Goal: Task Accomplishment & Management: Complete application form

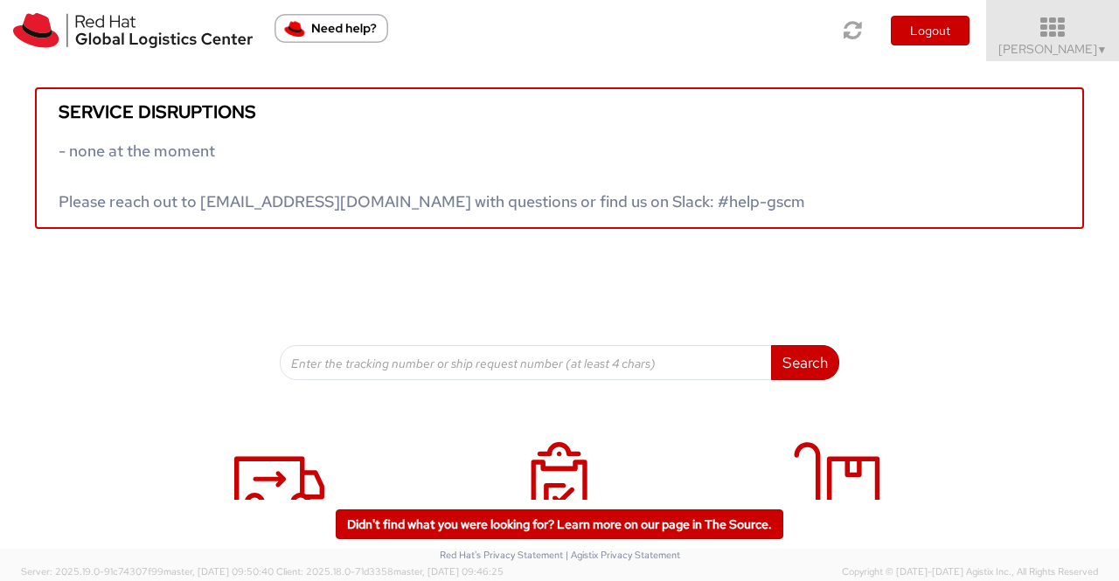
click at [1046, 46] on span "Sumitra Hansdah ▼" at bounding box center [1052, 49] width 109 height 16
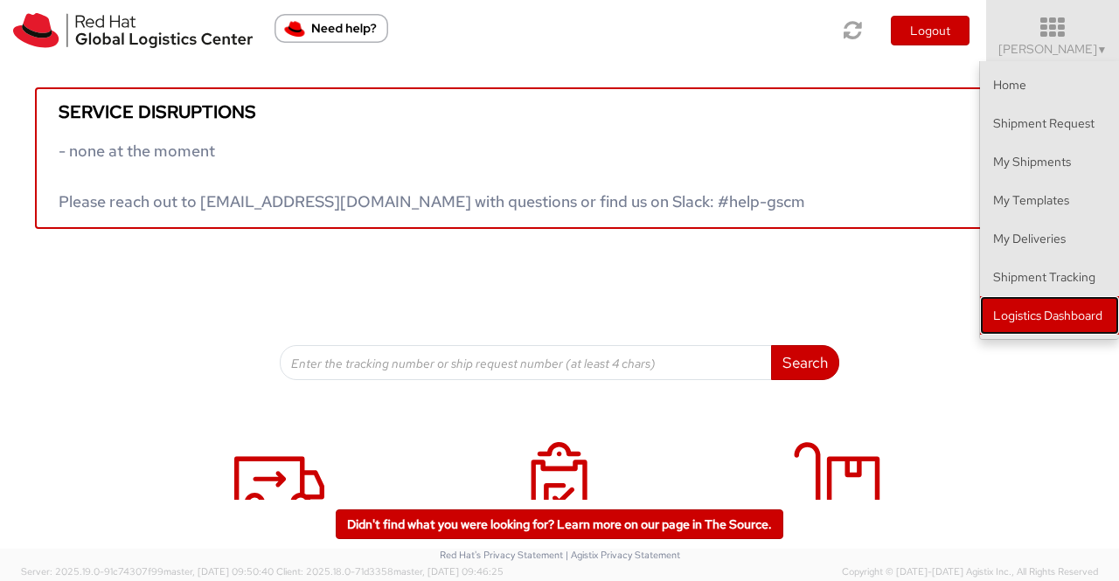
click at [1037, 303] on link "Logistics Dashboard" at bounding box center [1049, 315] width 139 height 38
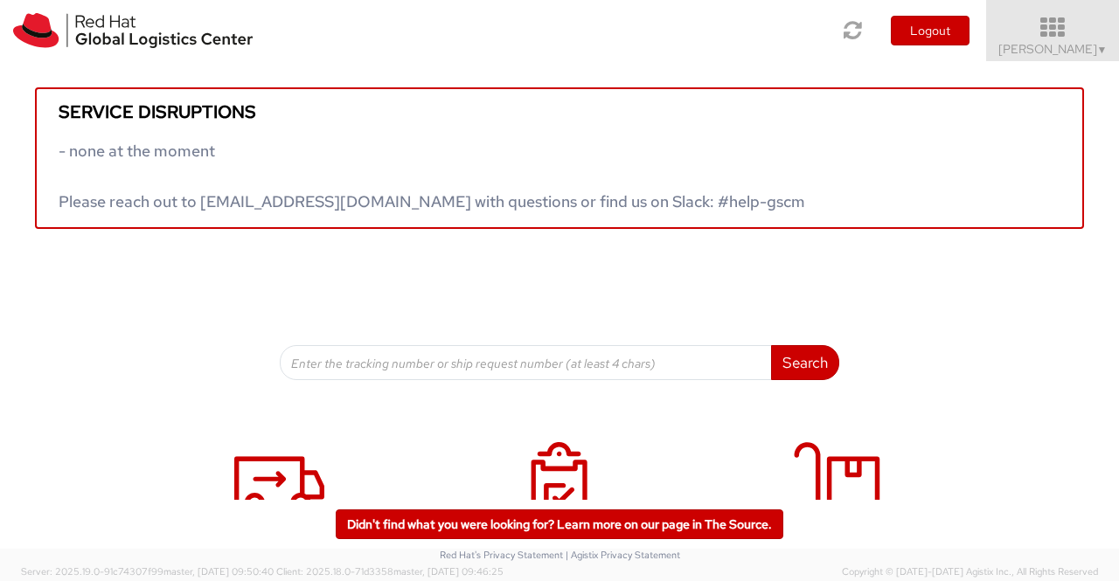
click at [1103, 48] on span "▼" at bounding box center [1102, 50] width 10 height 14
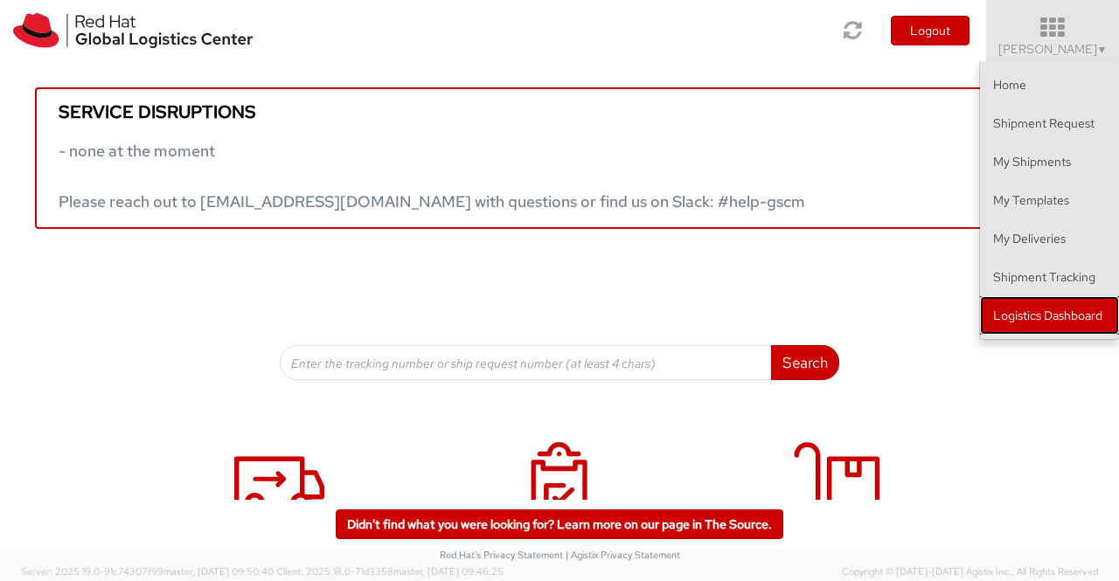
click at [999, 318] on link "Logistics Dashboard" at bounding box center [1049, 315] width 139 height 38
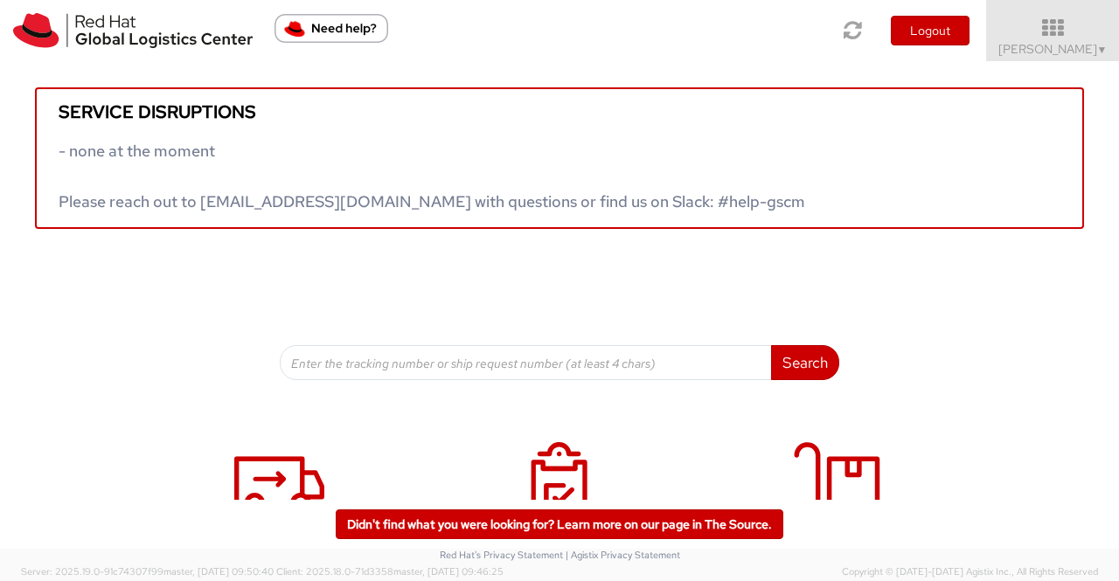
scroll to position [267, 0]
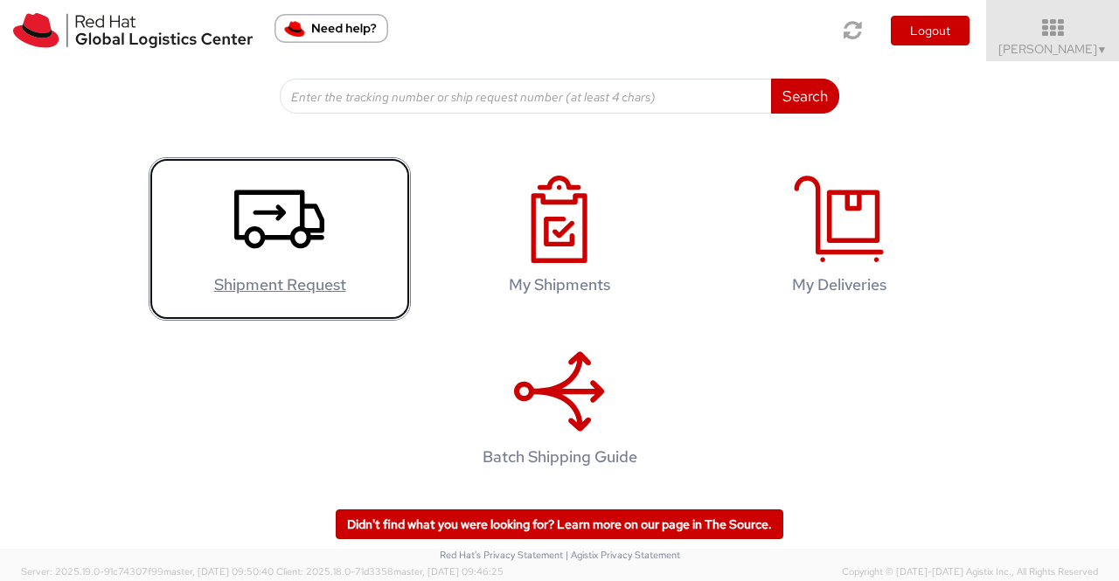
click at [315, 211] on icon at bounding box center [279, 219] width 90 height 87
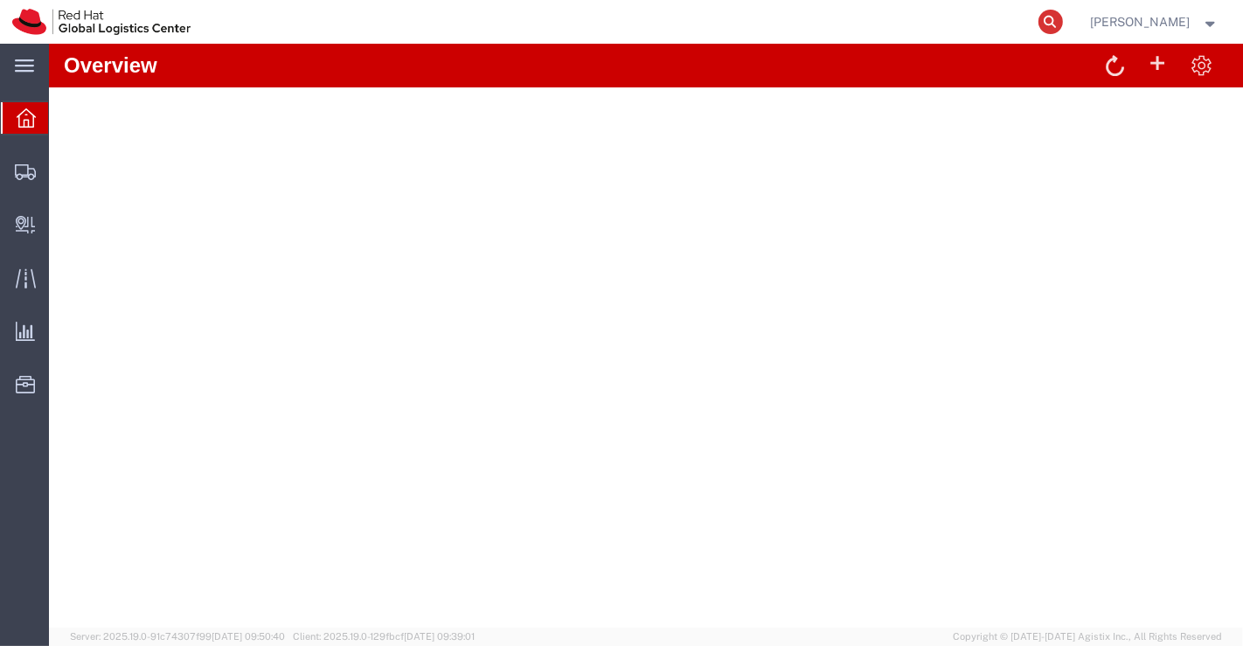
click at [1052, 24] on icon at bounding box center [1051, 22] width 24 height 24
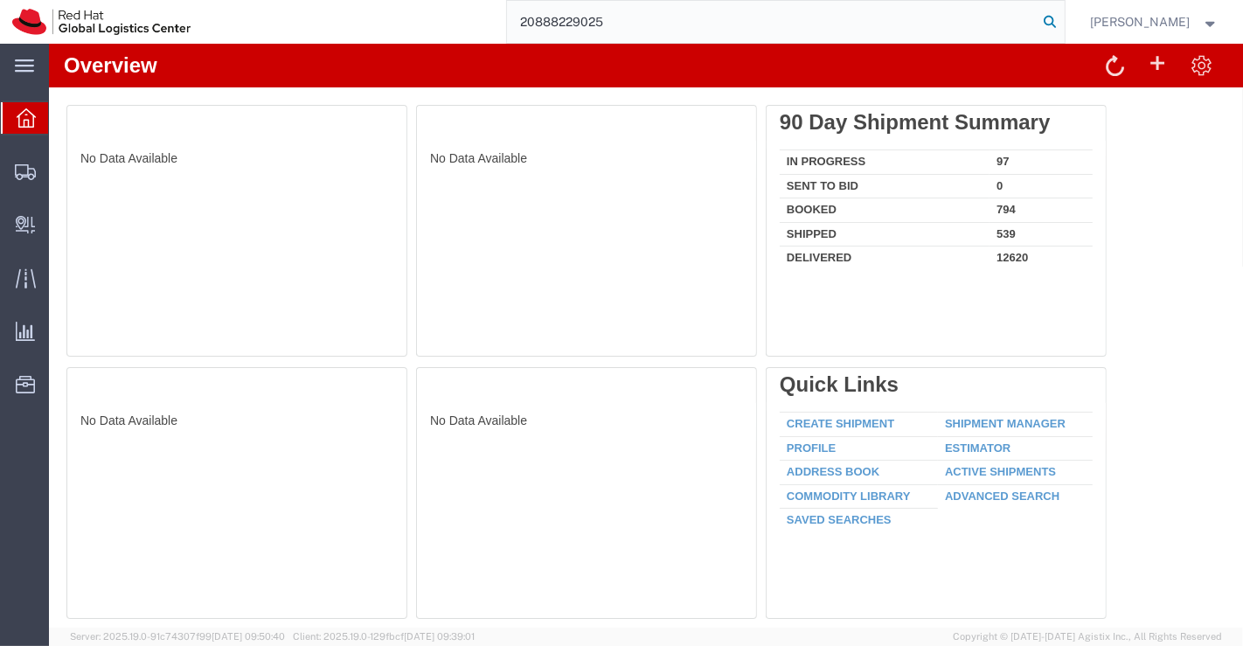
type input "20888229025"
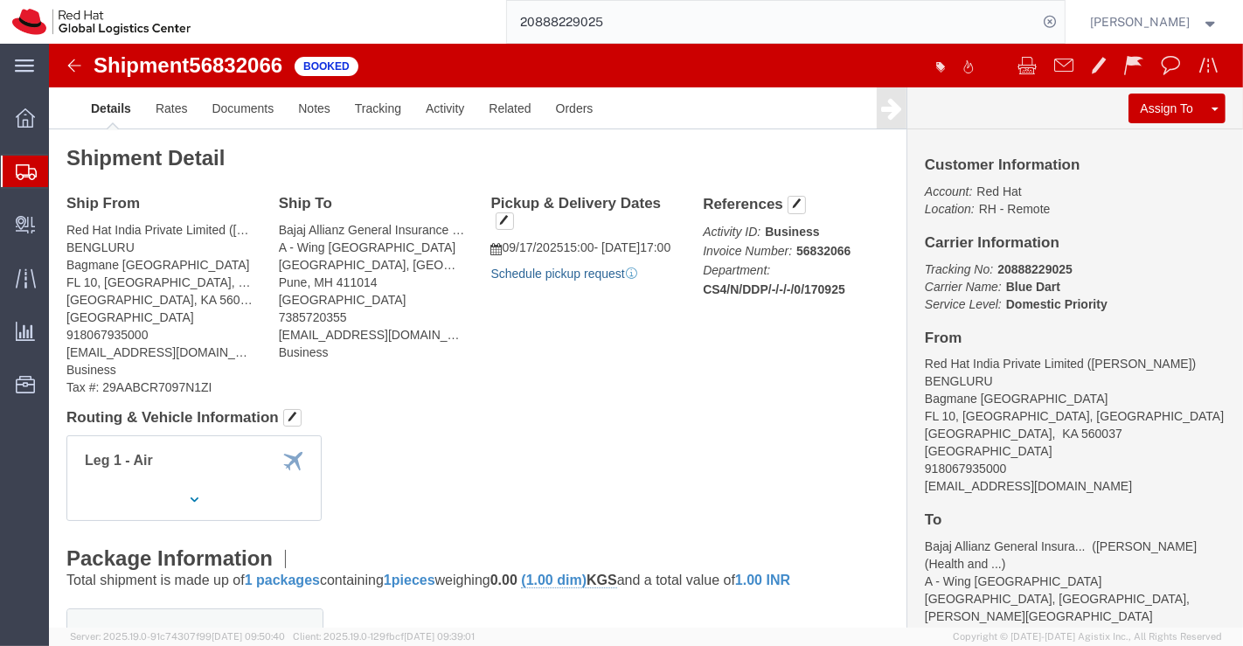
drag, startPoint x: 520, startPoint y: 249, endPoint x: 585, endPoint y: 319, distance: 95.3
click link "Schedule pickup request"
click link "Activity"
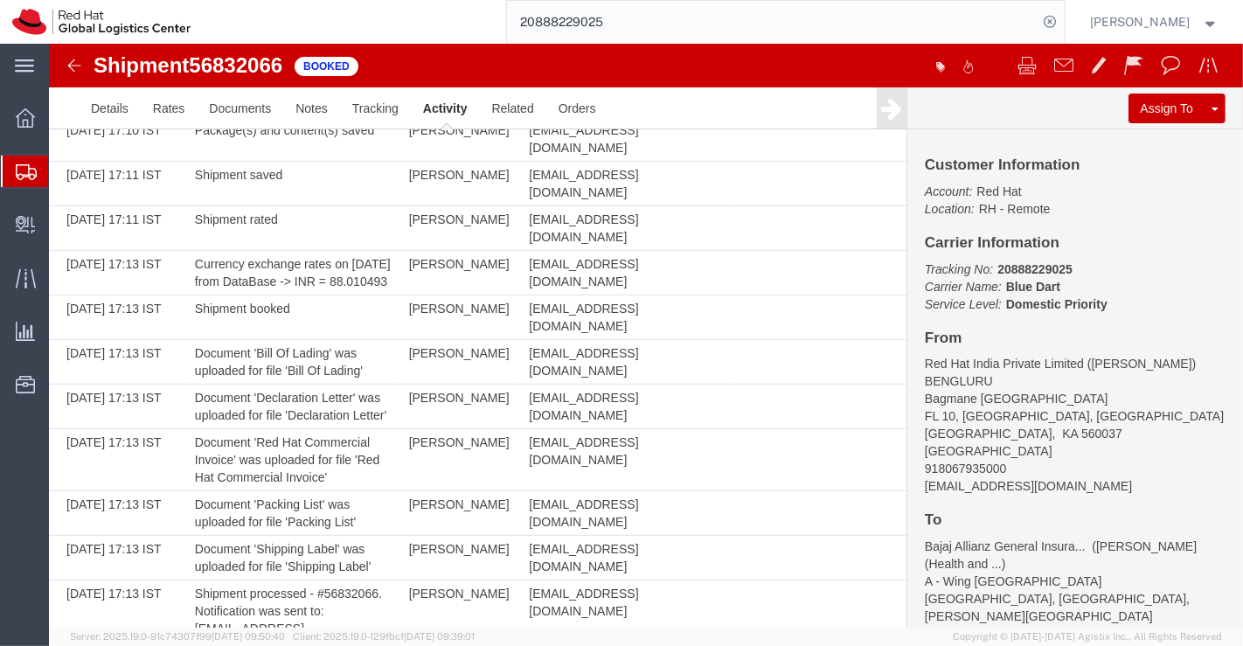
scroll to position [803, 0]
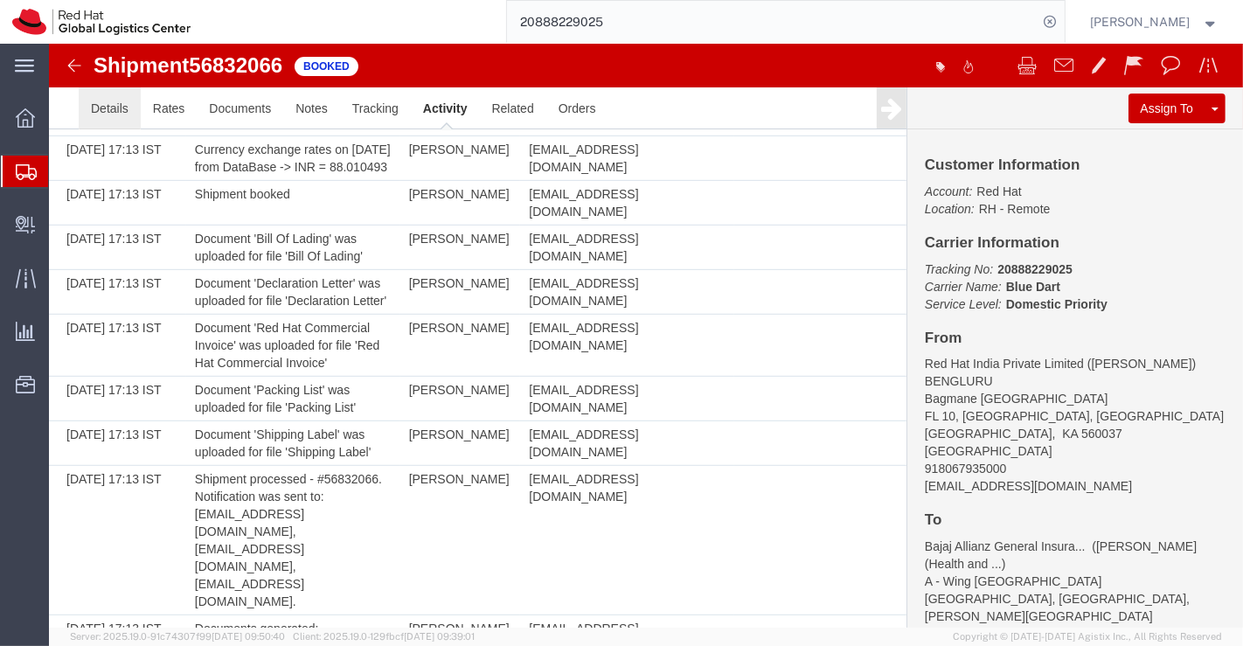
click at [104, 115] on link "Details" at bounding box center [109, 108] width 62 height 42
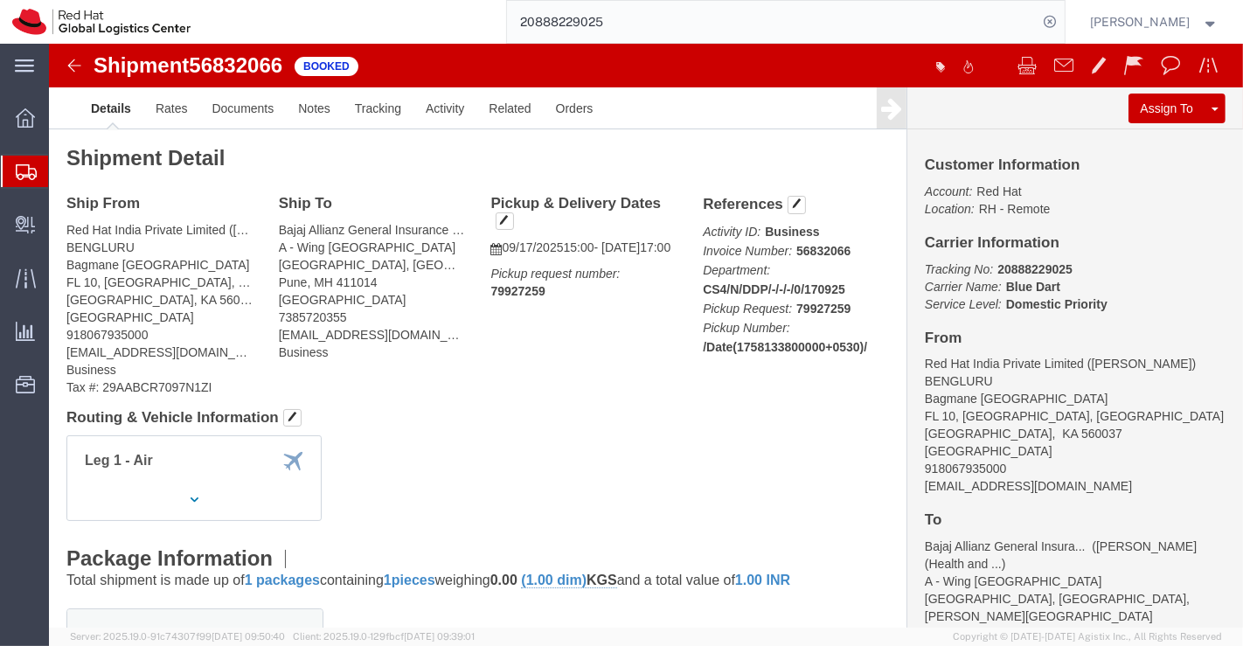
click div "Leg 1 - Air"
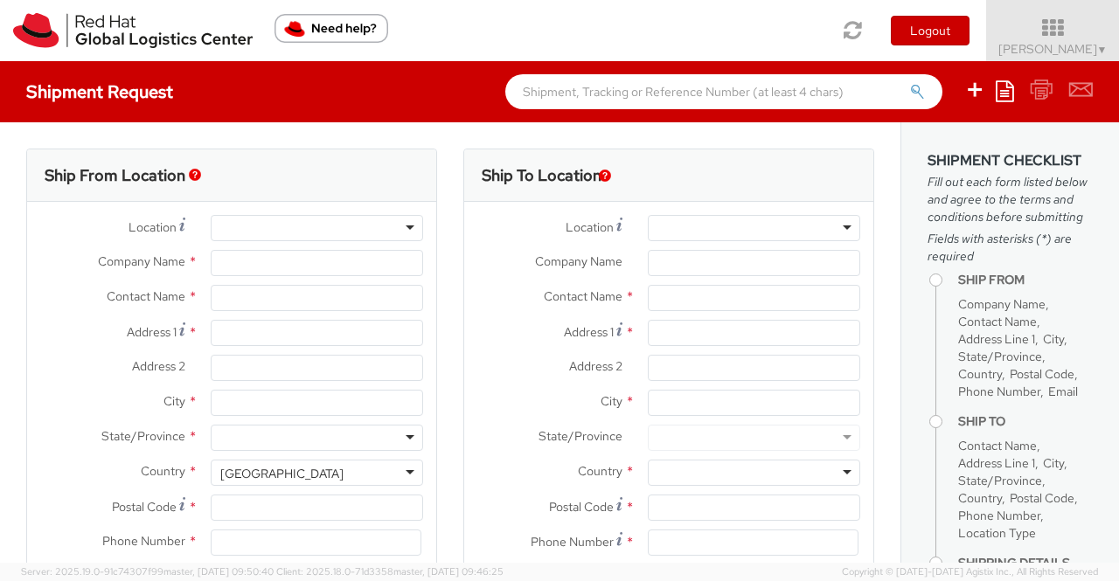
select select "901"
select select
type input "Red Hat India Private Limited"
type input "[PERSON_NAME]"
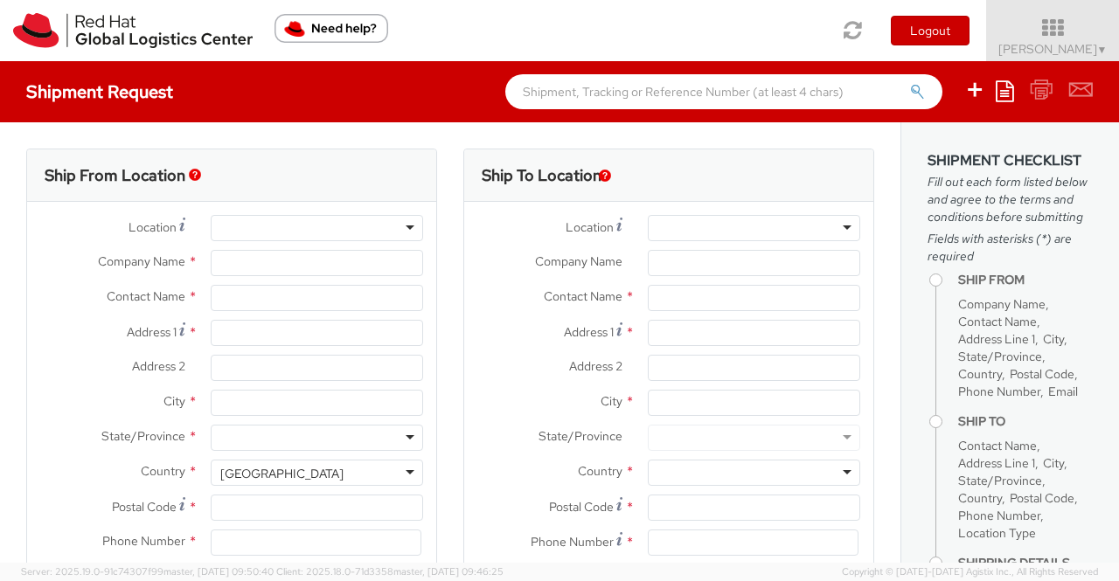
type input "Bagmane [GEOGRAPHIC_DATA]"
type input "FL 10, [GEOGRAPHIC_DATA], [GEOGRAPHIC_DATA]"
type input "[GEOGRAPHIC_DATA]"
type input "560037"
type input "918046128812"
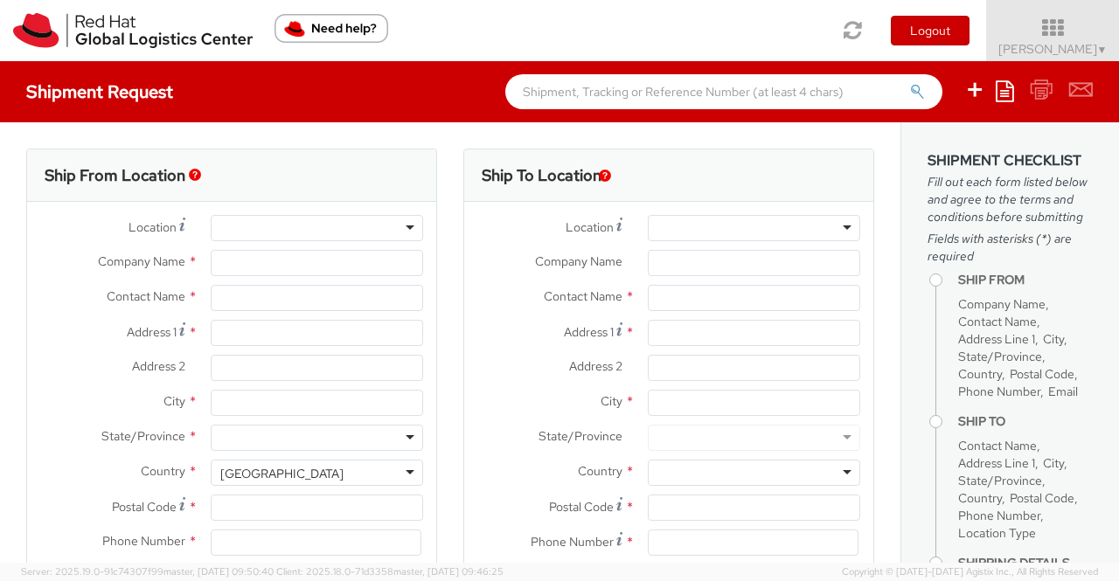
type input "[EMAIL_ADDRESS][DOMAIN_NAME]"
select select "CM"
select select "KGS"
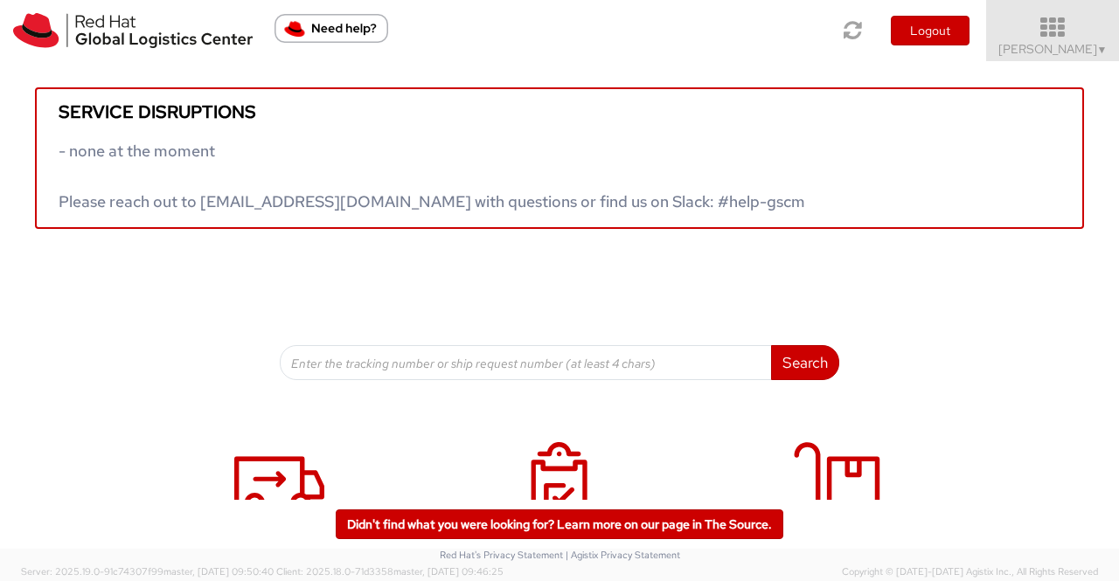
click at [1100, 41] on span "Sumitra Hansdah ▼" at bounding box center [1052, 49] width 109 height 16
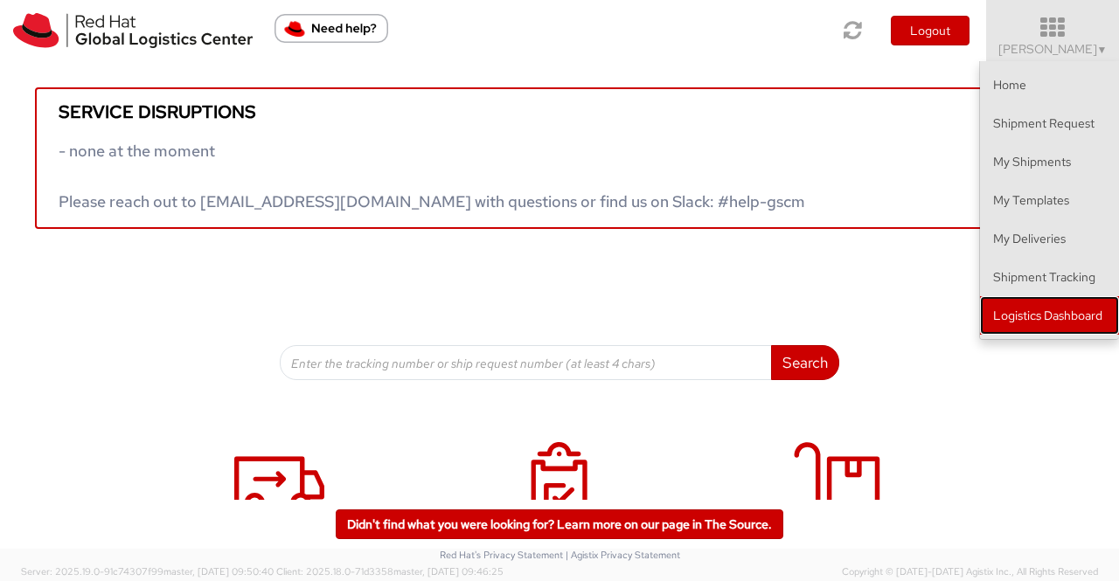
click at [1098, 312] on link "Logistics Dashboard" at bounding box center [1049, 315] width 139 height 38
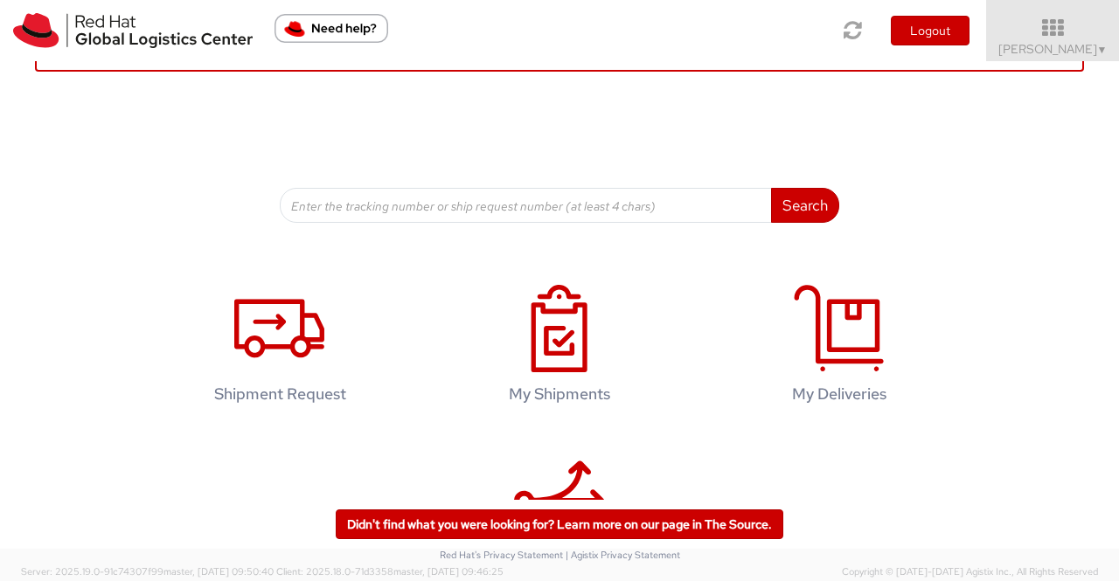
scroll to position [267, 0]
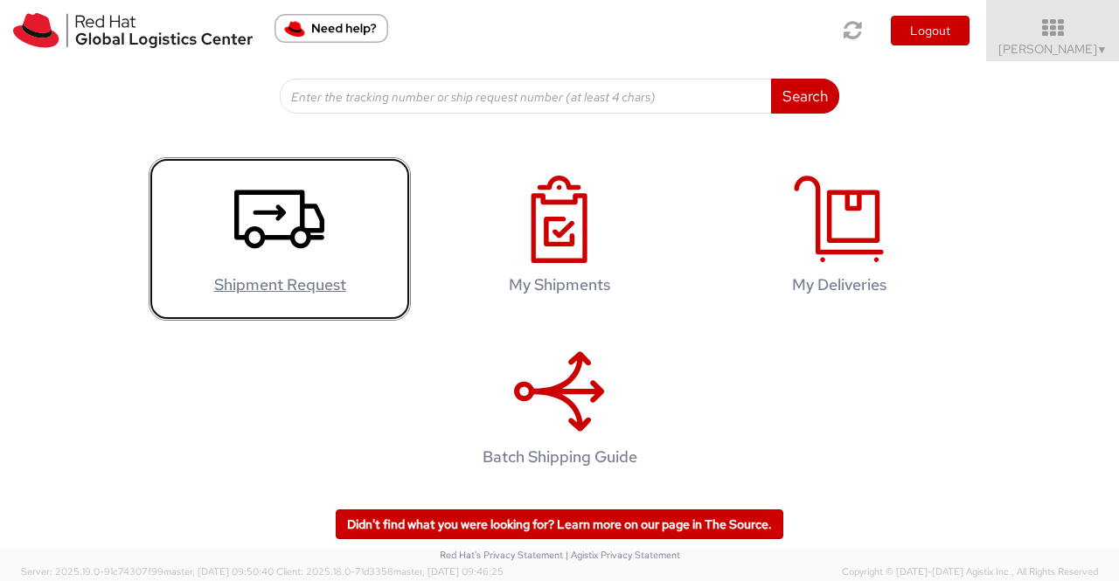
click at [276, 211] on use at bounding box center [279, 220] width 90 height 59
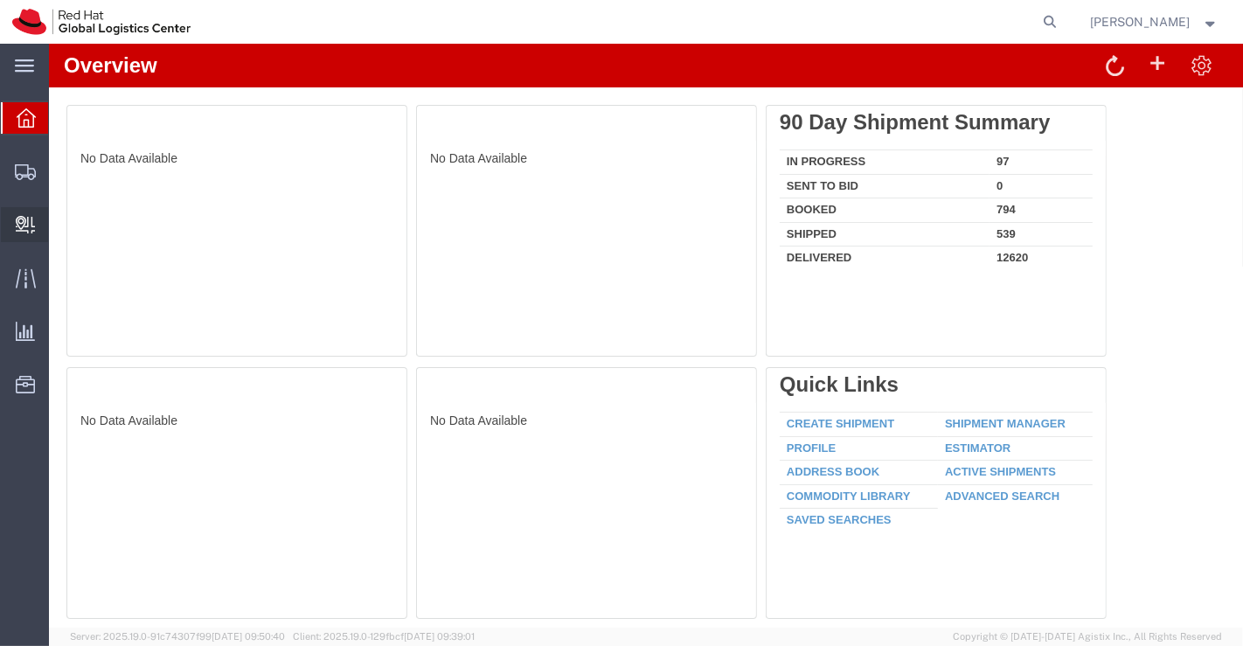
click at [0, 0] on span "Create Delivery" at bounding box center [0, 0] width 0 height 0
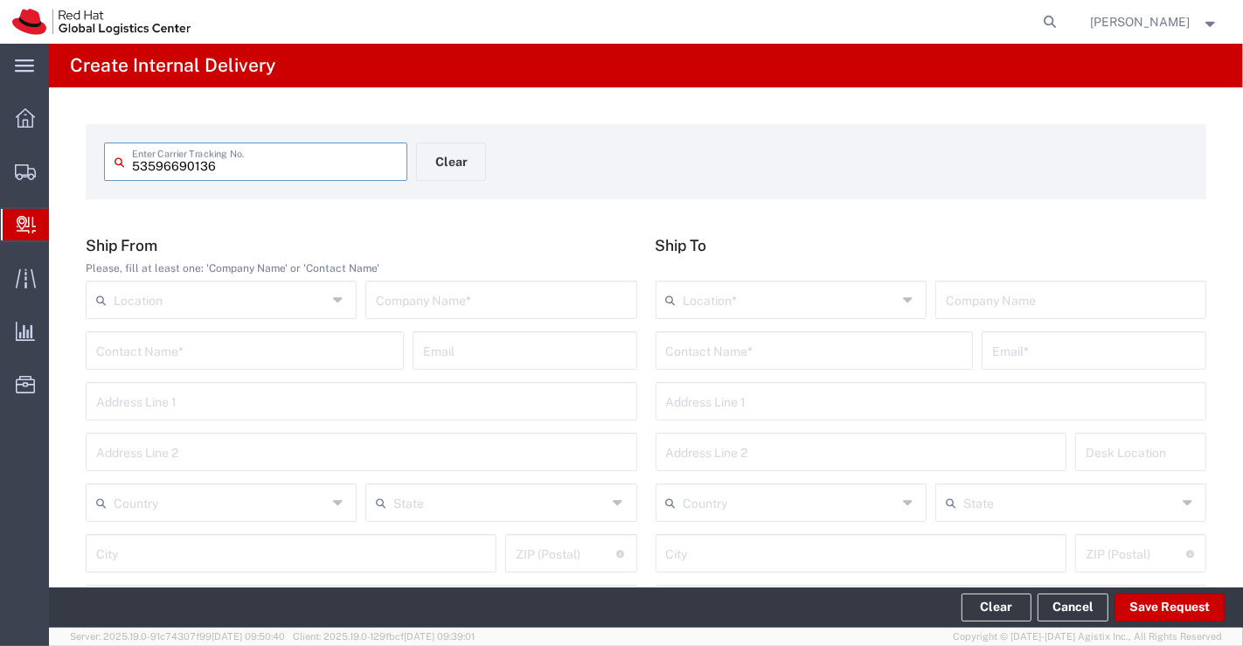
type input "53596690136"
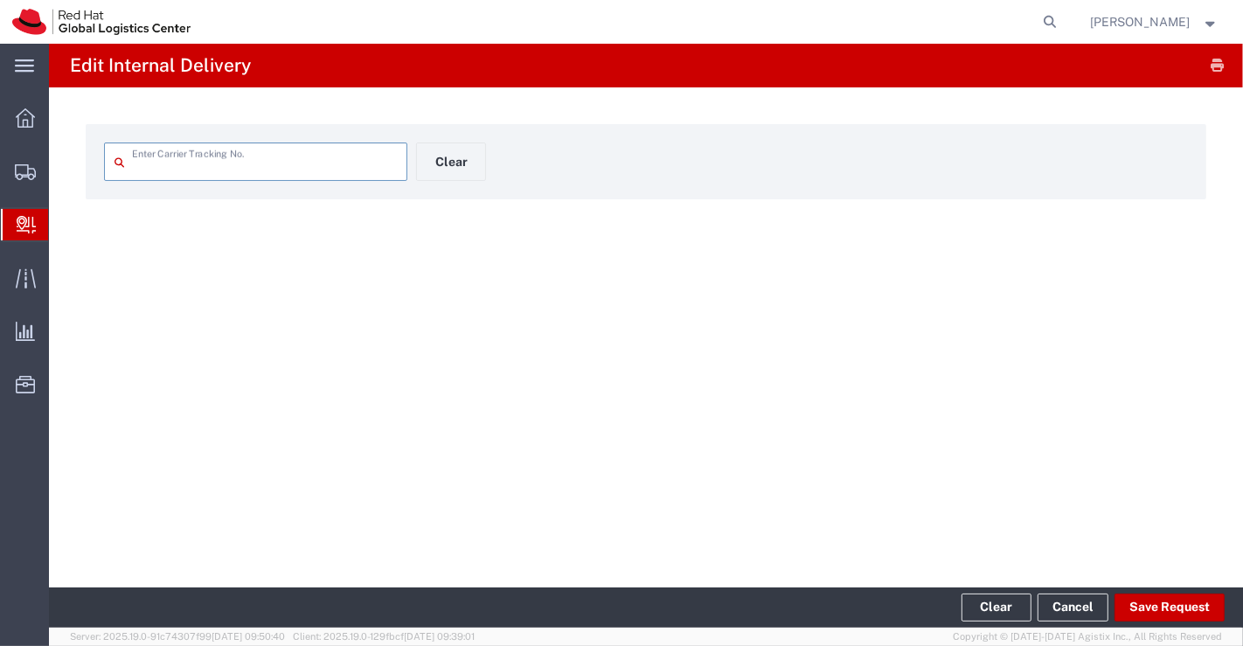
type input "53596690136"
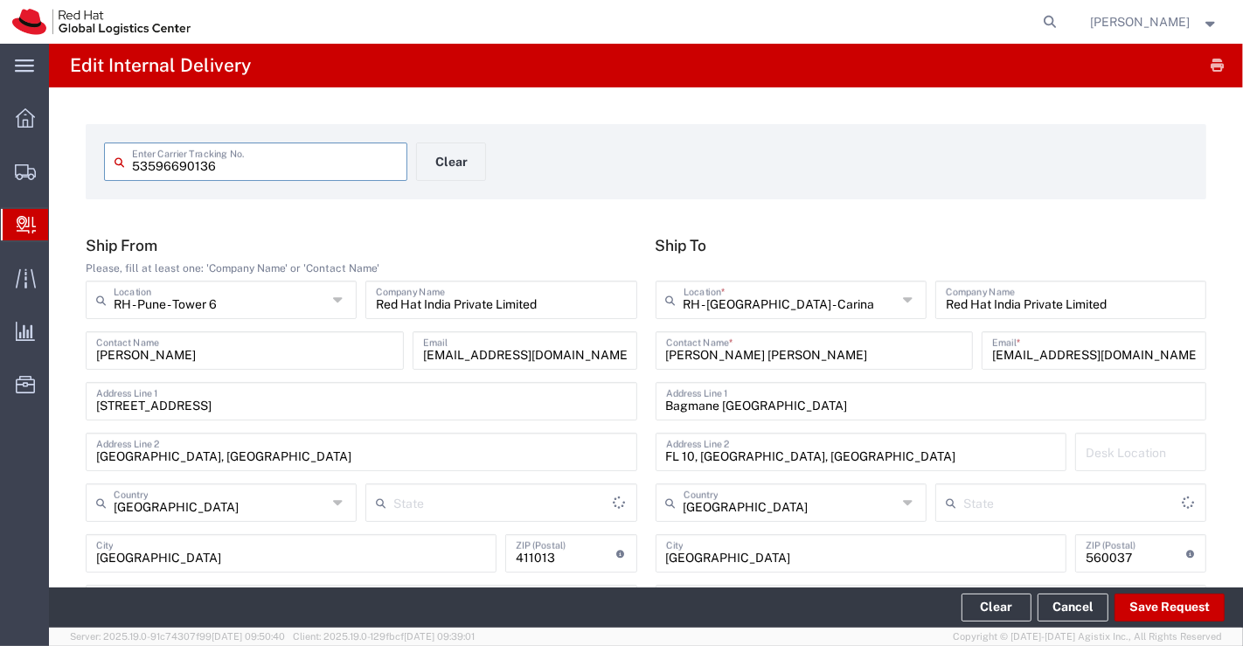
type input "Your Packaging"
type input "Ground"
type input "Mahārāshtra"
type input "[GEOGRAPHIC_DATA]"
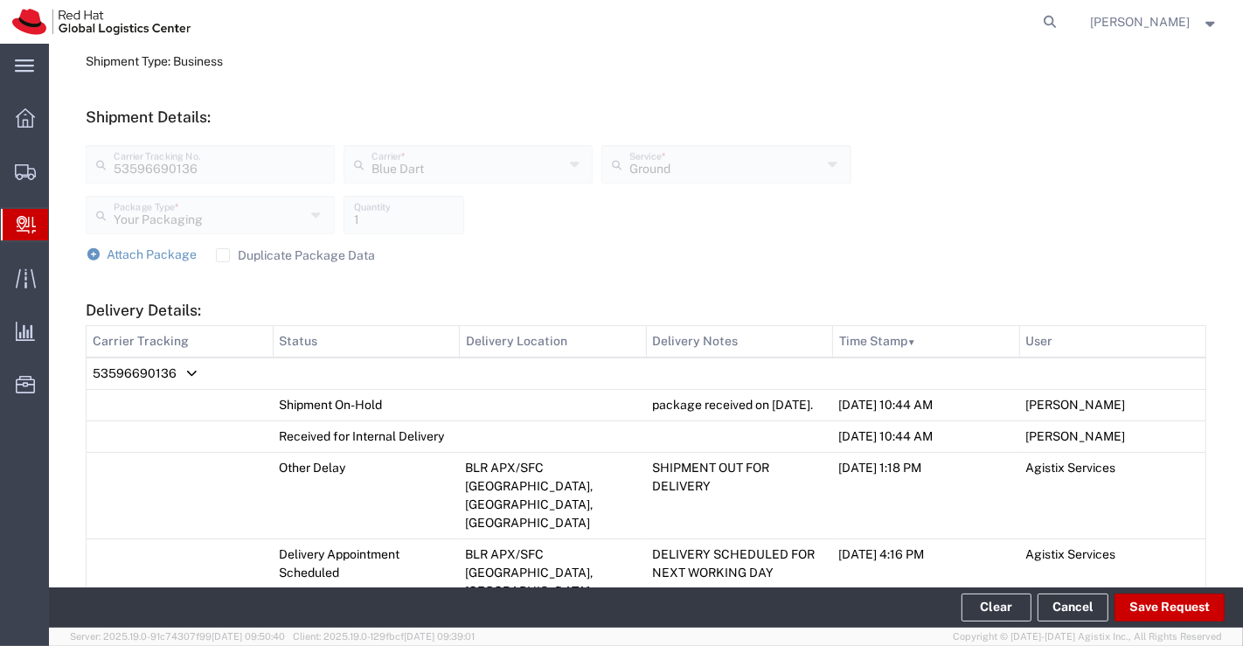
scroll to position [1333, 0]
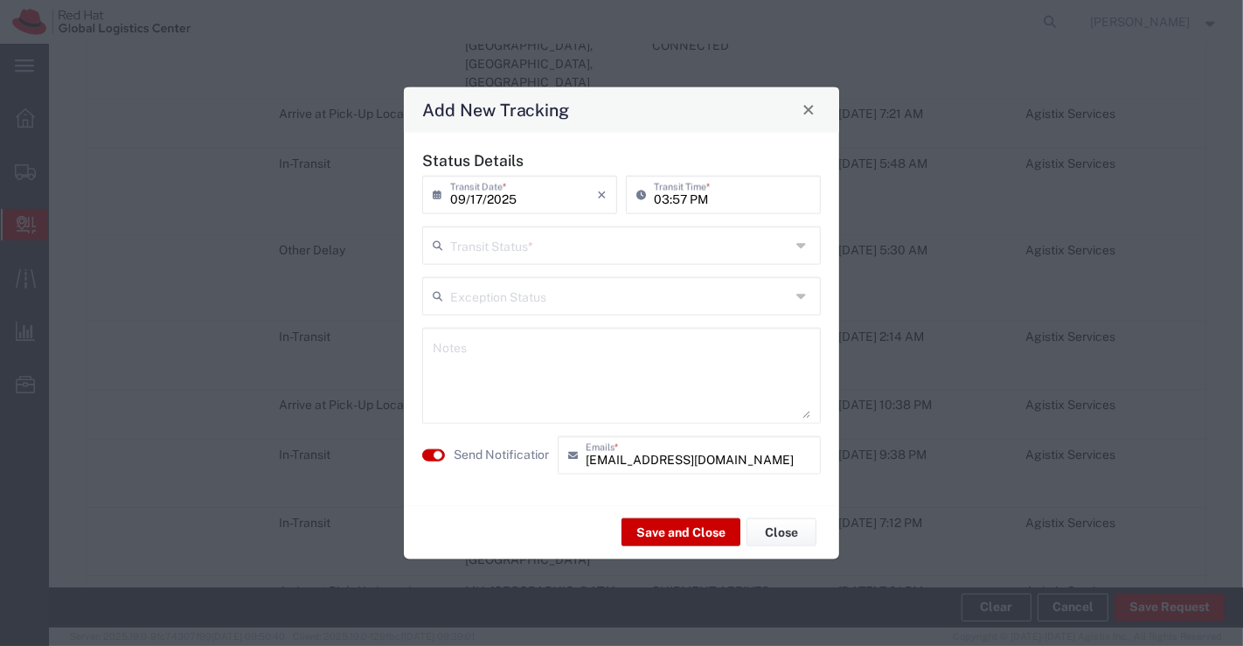
click at [800, 246] on icon at bounding box center [803, 245] width 14 height 28
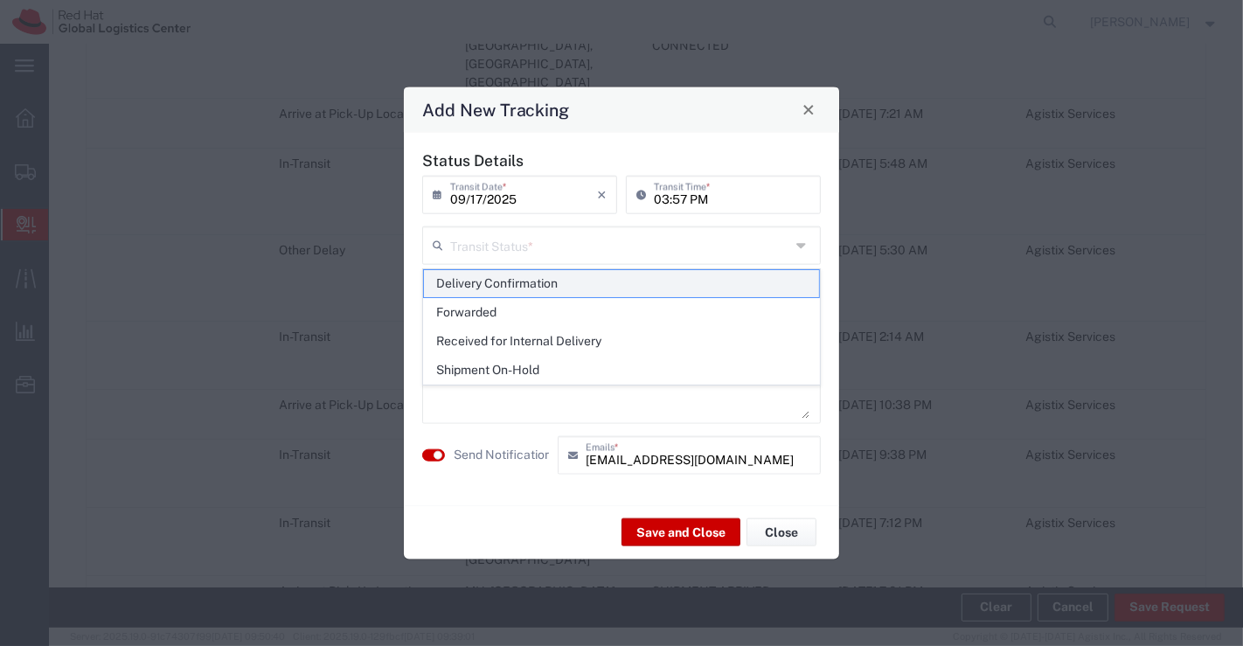
click at [795, 288] on span "Delivery Confirmation" at bounding box center [622, 283] width 396 height 27
type input "Delivery Confirmation"
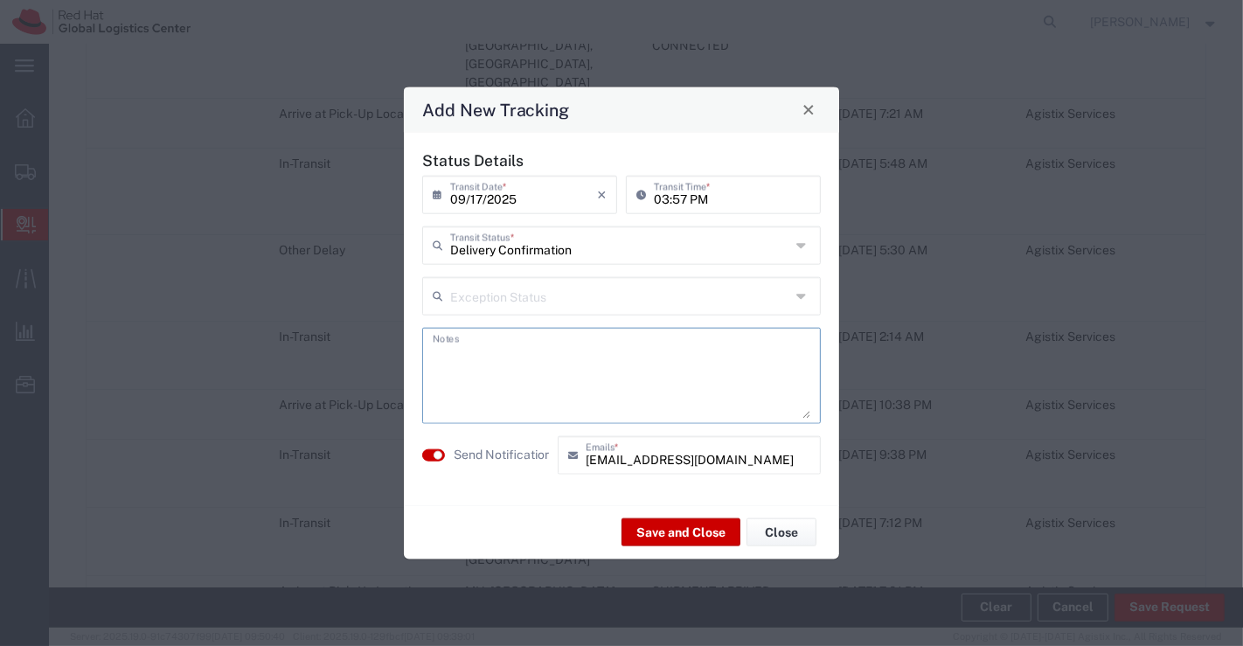
click at [701, 365] on textarea at bounding box center [622, 375] width 378 height 86
type textarea "package collected on 17th Sept 2025."
click at [654, 526] on button "Save and Close" at bounding box center [681, 532] width 119 height 28
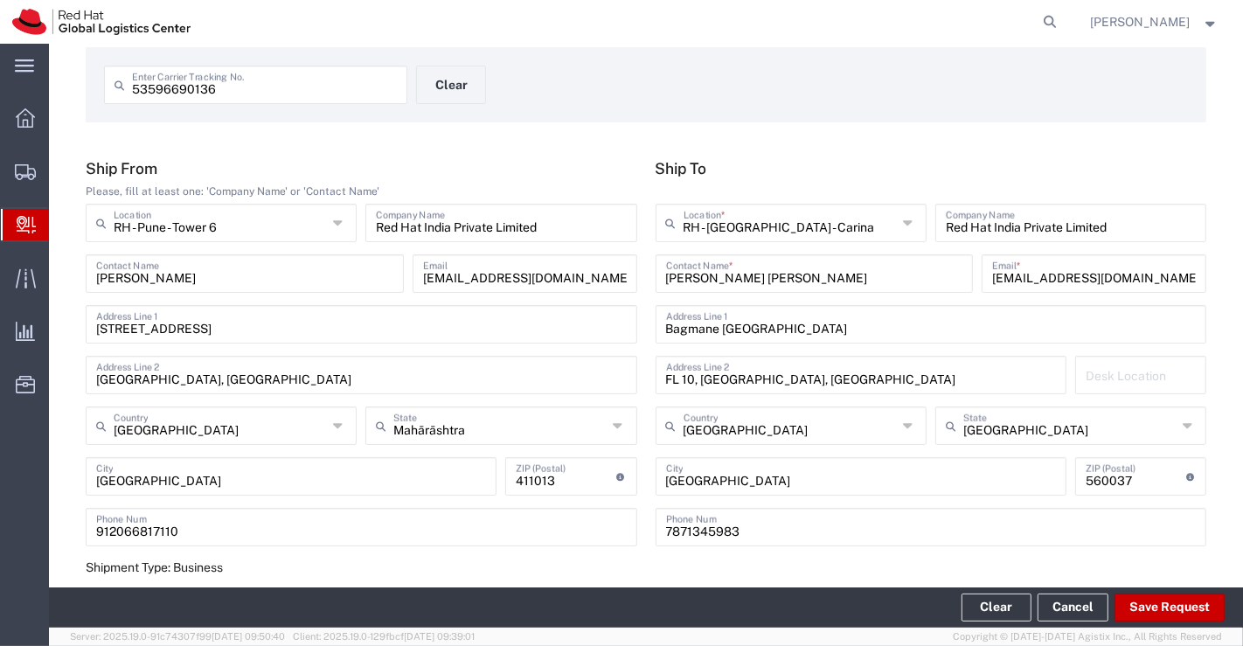
scroll to position [0, 0]
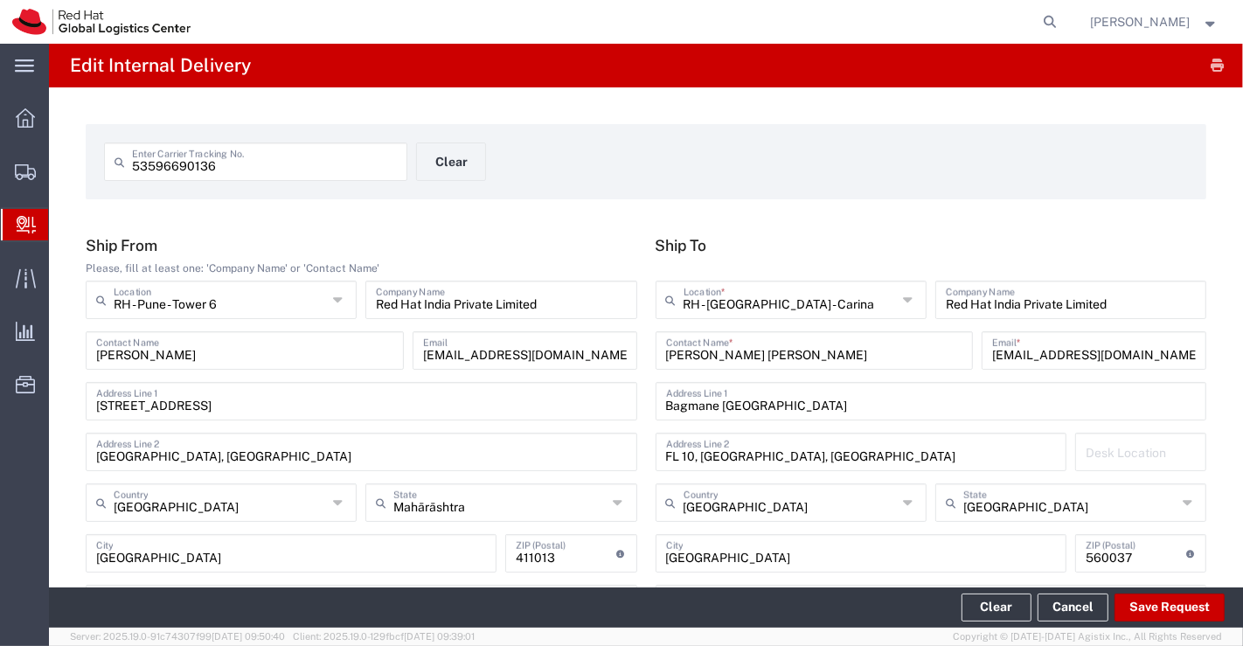
drag, startPoint x: 35, startPoint y: 118, endPoint x: 0, endPoint y: 1, distance: 122.3
click at [35, 118] on div at bounding box center [25, 118] width 49 height 35
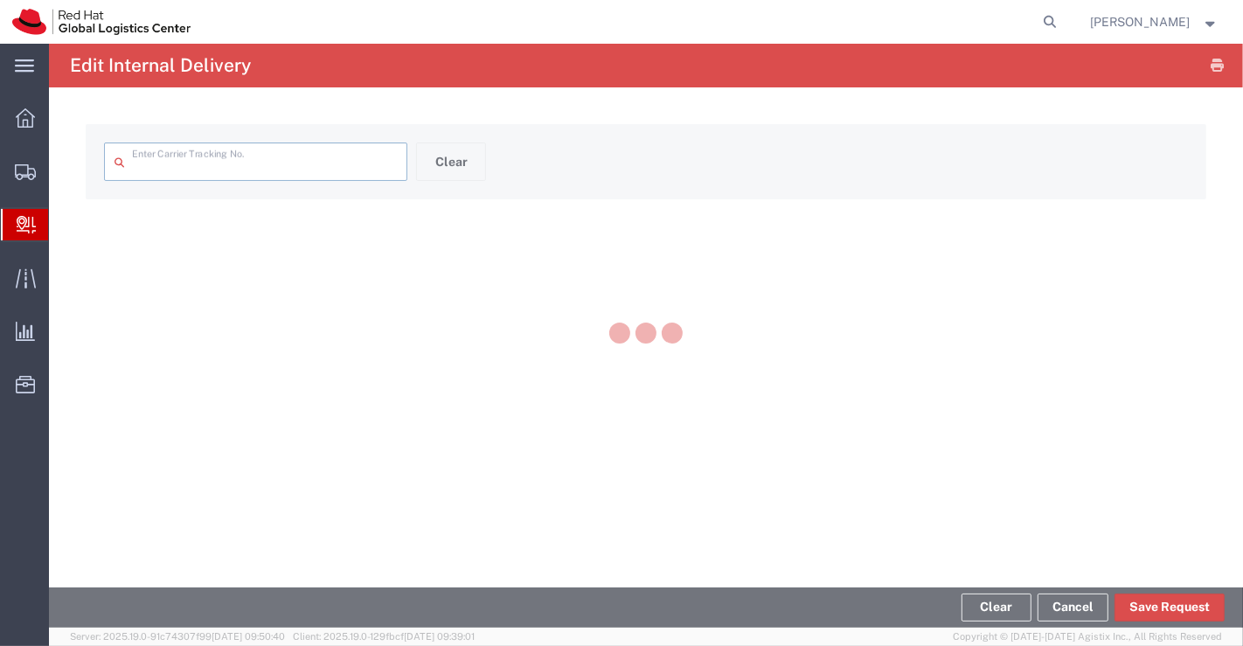
type input "53596690136"
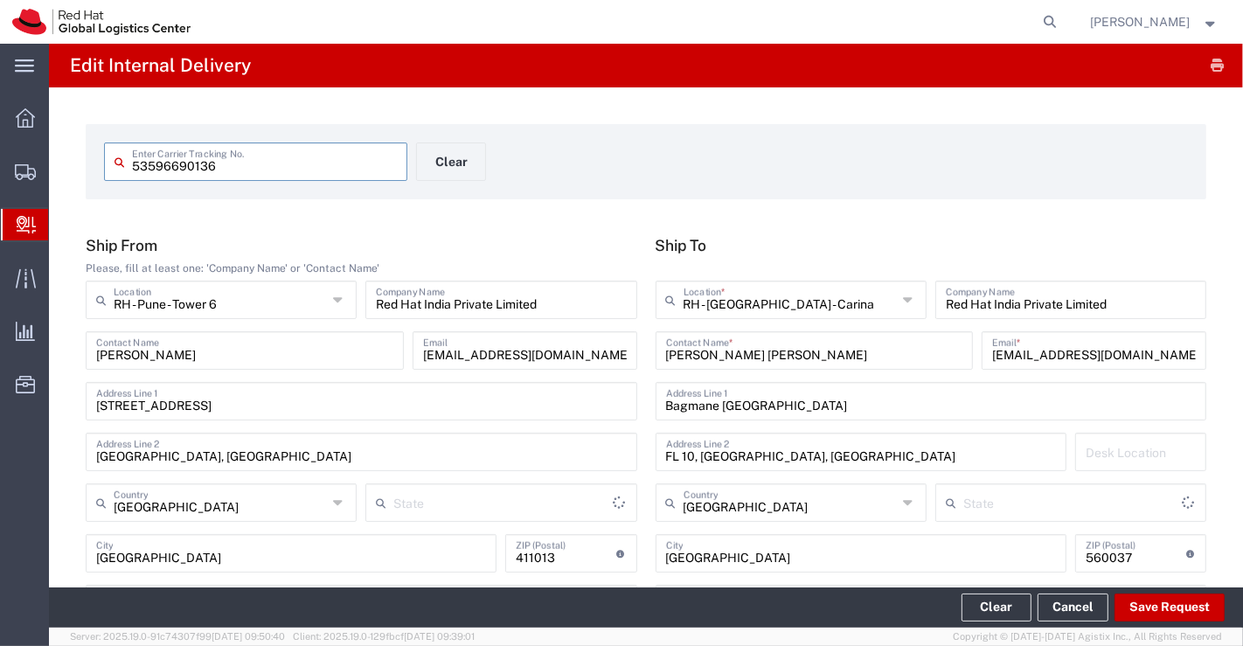
type input "Your Packaging"
type input "Ground"
type input "Mahārāshtra"
type input "[GEOGRAPHIC_DATA]"
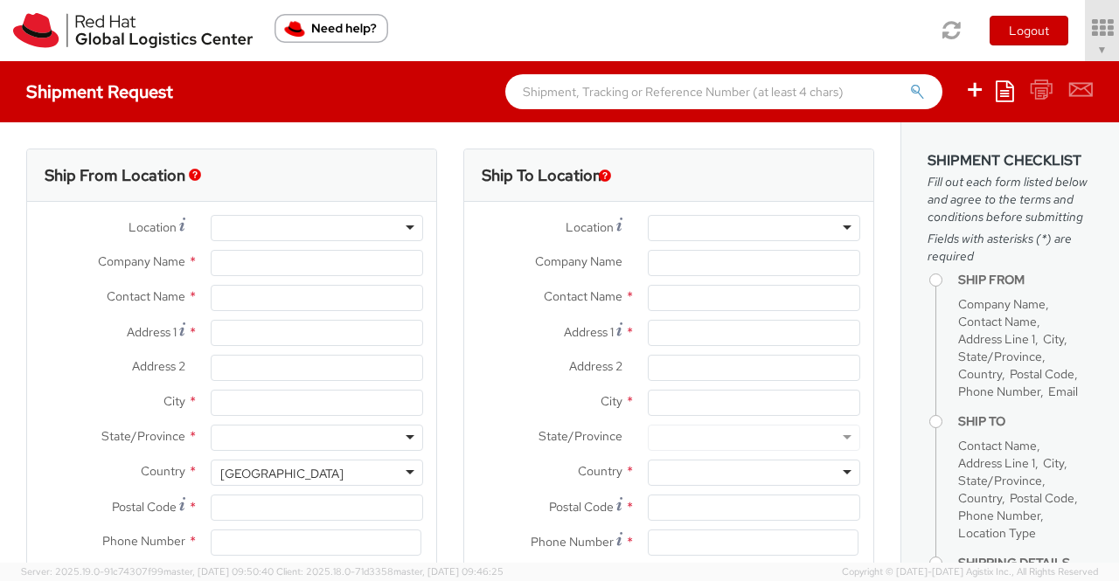
type input "Red Hat India Private Limited"
type input "[PERSON_NAME]"
type input "Bagmane [GEOGRAPHIC_DATA]"
type input "FL 10, [GEOGRAPHIC_DATA], [GEOGRAPHIC_DATA]"
type input "[GEOGRAPHIC_DATA]"
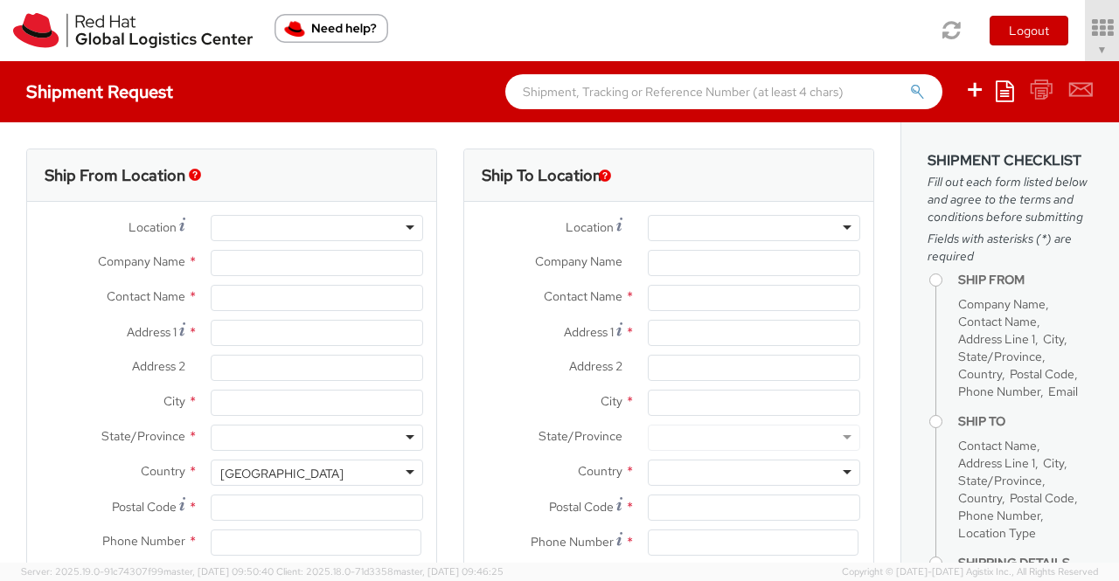
type input "560037"
type input "918046128812"
type input "[EMAIL_ADDRESS][DOMAIN_NAME]"
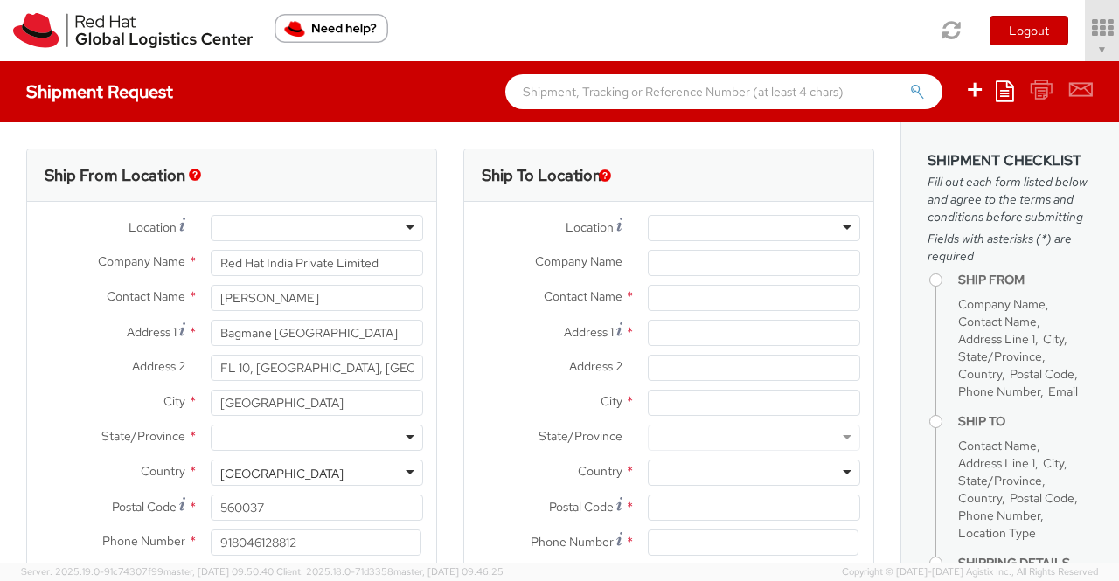
select select "CM"
select select "KGS"
select select "901"
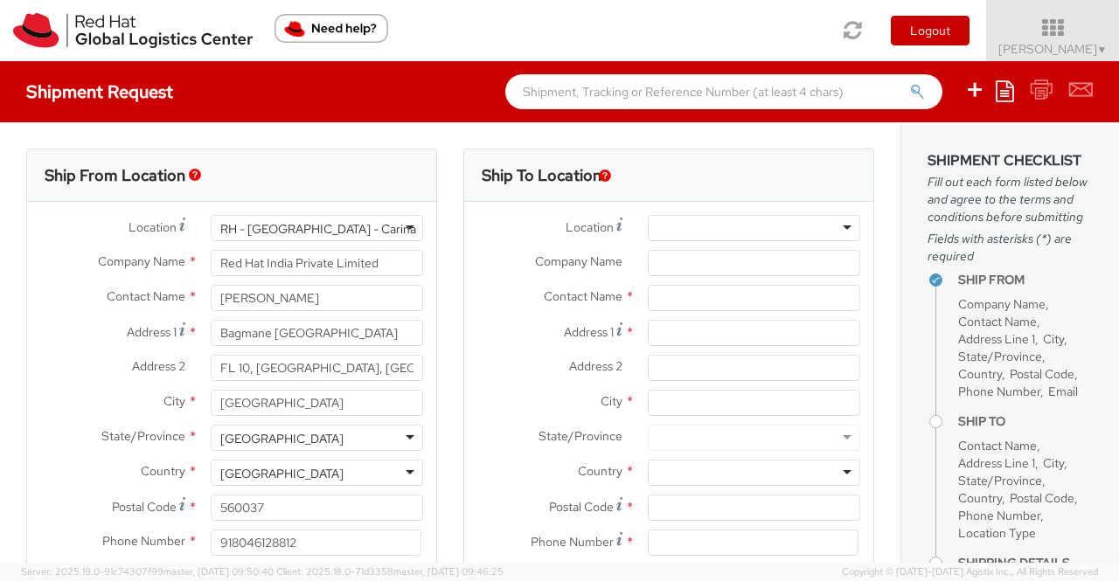
select select
